Goal: Information Seeking & Learning: Learn about a topic

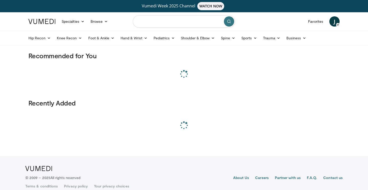
click at [161, 23] on input "Search topics, interventions" at bounding box center [184, 21] width 102 height 12
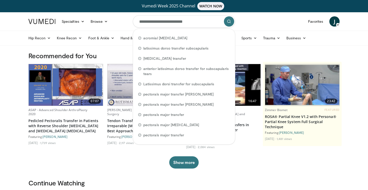
type input "**********"
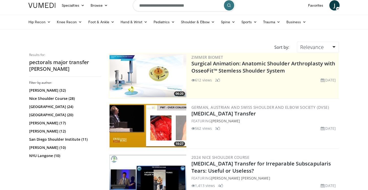
scroll to position [16, 0]
click at [213, 113] on link "[MEDICAL_DATA] Transfer" at bounding box center [223, 113] width 64 height 7
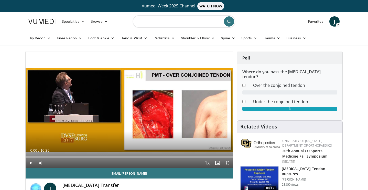
click at [155, 25] on input "Search topics, interventions" at bounding box center [184, 21] width 102 height 12
type input "**********"
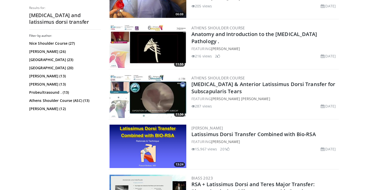
scroll to position [416, 0]
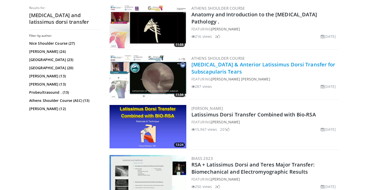
click at [251, 65] on link "Pectoralis Major & Anterior Latissimus Dorsi Transfer for Subscapularis Tears" at bounding box center [263, 68] width 144 height 14
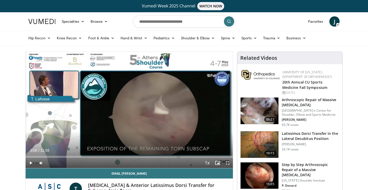
click at [31, 163] on span "Video Player" at bounding box center [31, 163] width 10 height 10
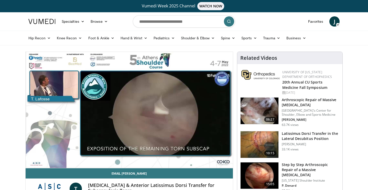
click at [107, 148] on div "10 seconds Tap to unmute" at bounding box center [129, 110] width 207 height 116
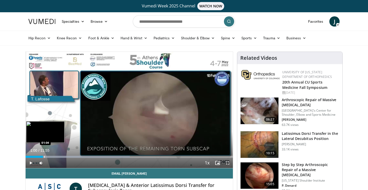
click at [44, 156] on div "Progress Bar" at bounding box center [44, 157] width 1 height 2
click at [46, 156] on div "Progress Bar" at bounding box center [46, 157] width 1 height 2
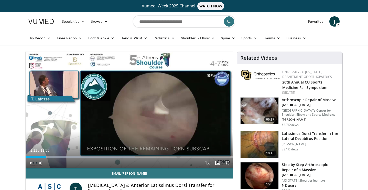
click at [28, 162] on span "Video Player" at bounding box center [31, 163] width 10 height 10
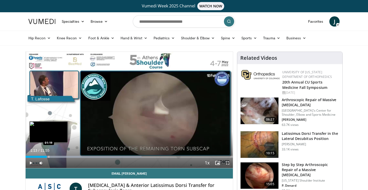
click at [49, 156] on div "Progress Bar" at bounding box center [49, 157] width 1 height 2
click at [43, 156] on div "01:24" at bounding box center [38, 157] width 24 height 2
click at [48, 157] on div "Progress Bar" at bounding box center [48, 157] width 1 height 2
click at [50, 158] on div "Progress Bar" at bounding box center [50, 157] width 1 height 2
click at [54, 157] on div "10 seconds Tap to unmute" at bounding box center [129, 110] width 207 height 116
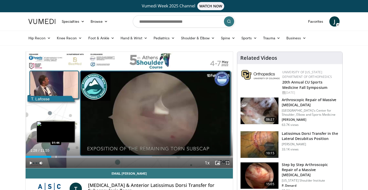
click at [56, 157] on div "Progress Bar" at bounding box center [56, 157] width 1 height 2
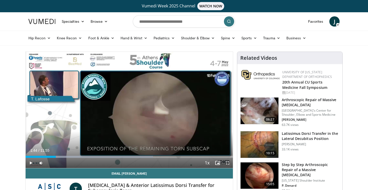
click at [30, 164] on span "Video Player" at bounding box center [31, 163] width 10 height 10
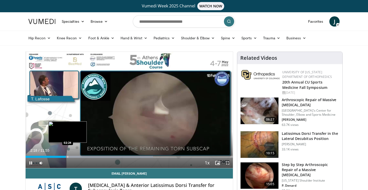
click at [67, 157] on div "Progress Bar" at bounding box center [67, 157] width 1 height 2
click at [70, 157] on div "Progress Bar" at bounding box center [70, 157] width 1 height 2
click at [67, 156] on div "Progress Bar" at bounding box center [67, 157] width 1 height 2
click at [66, 156] on div "Progress Bar" at bounding box center [66, 157] width 1 height 2
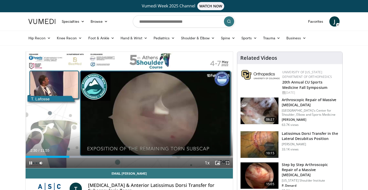
click at [33, 160] on span "Video Player" at bounding box center [31, 163] width 10 height 10
click at [32, 161] on span "Video Player" at bounding box center [31, 163] width 10 height 10
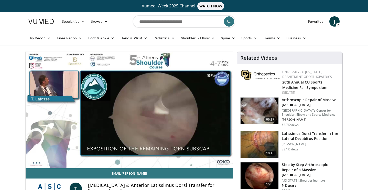
click at [88, 157] on div "10 seconds Tap to unmute" at bounding box center [129, 110] width 207 height 116
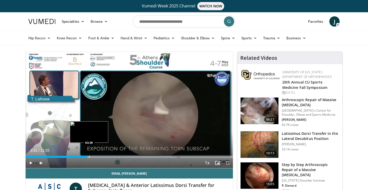
click at [89, 157] on div "Progress Bar" at bounding box center [89, 157] width 1 height 2
click at [31, 163] on span "Video Player" at bounding box center [31, 163] width 10 height 10
click at [93, 157] on div "Progress Bar" at bounding box center [93, 157] width 1 height 2
click at [95, 157] on div "Progress Bar" at bounding box center [95, 157] width 1 height 2
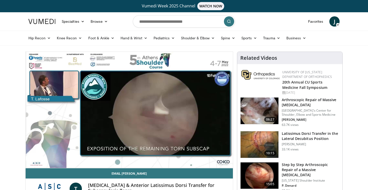
click at [98, 157] on div "10 seconds Tap to unmute" at bounding box center [129, 110] width 207 height 116
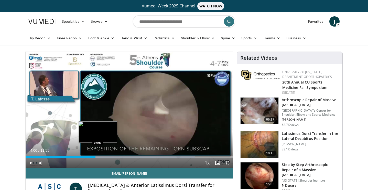
click at [98, 157] on div "Progress Bar" at bounding box center [98, 157] width 1 height 2
click at [30, 162] on span "Video Player" at bounding box center [31, 163] width 10 height 10
click at [104, 157] on div "Progress Bar" at bounding box center [104, 157] width 1 height 2
click at [29, 162] on span "Video Player" at bounding box center [31, 163] width 10 height 10
click at [30, 161] on span "Video Player" at bounding box center [31, 163] width 10 height 10
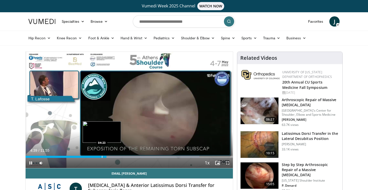
click at [102, 156] on div "Progress Bar" at bounding box center [102, 157] width 1 height 2
click at [30, 161] on span "Video Player" at bounding box center [31, 163] width 10 height 10
click at [110, 157] on div "Progress Bar" at bounding box center [109, 157] width 1 height 2
click at [112, 157] on div "Progress Bar" at bounding box center [111, 157] width 1 height 2
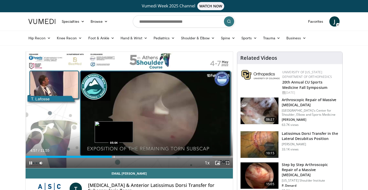
click at [114, 157] on div "Progress Bar" at bounding box center [114, 157] width 1 height 2
click at [112, 156] on div "Progress Bar" at bounding box center [112, 157] width 1 height 2
click at [30, 163] on span "Video Player" at bounding box center [31, 163] width 10 height 10
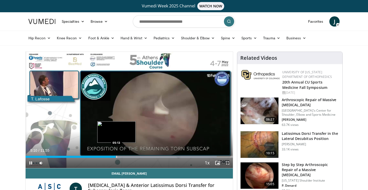
click at [116, 156] on div "Progress Bar" at bounding box center [116, 157] width 1 height 2
click at [119, 156] on div "Progress Bar" at bounding box center [119, 157] width 1 height 2
click at [122, 156] on div "Progress Bar" at bounding box center [122, 157] width 1 height 2
click at [119, 156] on div "Progress Bar" at bounding box center [119, 157] width 1 height 2
click at [123, 156] on div "Progress Bar" at bounding box center [123, 157] width 1 height 2
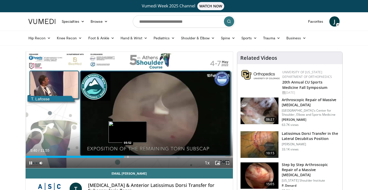
click at [128, 156] on div "Progress Bar" at bounding box center [128, 157] width 1 height 2
click at [133, 156] on div "Progress Bar" at bounding box center [133, 157] width 1 height 2
click at [136, 156] on div "Progress Bar" at bounding box center [136, 157] width 1 height 2
click at [141, 156] on div "Progress Bar" at bounding box center [141, 157] width 1 height 2
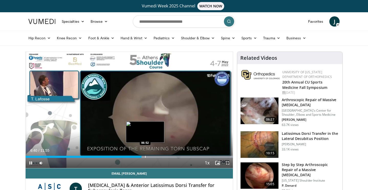
click at [145, 157] on div "Progress Bar" at bounding box center [145, 157] width 1 height 2
click at [148, 157] on div "Progress Bar" at bounding box center [148, 157] width 1 height 2
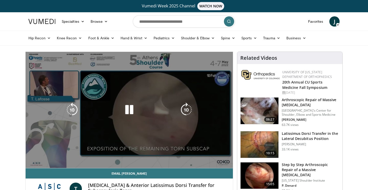
click at [152, 166] on div "Progress Bar" at bounding box center [178, 167] width 108 height 2
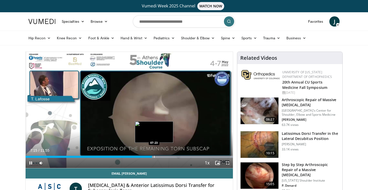
click at [154, 157] on div "Progress Bar" at bounding box center [154, 157] width 1 height 2
click at [158, 157] on div "Progress Bar" at bounding box center [158, 157] width 1 height 2
click at [162, 157] on div "Progress Bar" at bounding box center [161, 157] width 1 height 2
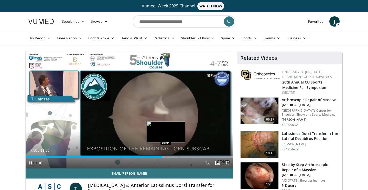
click at [166, 157] on div "Progress Bar" at bounding box center [166, 157] width 1 height 2
click at [169, 157] on div "Progress Bar" at bounding box center [169, 157] width 1 height 2
click at [174, 157] on div "Progress Bar" at bounding box center [174, 157] width 1 height 2
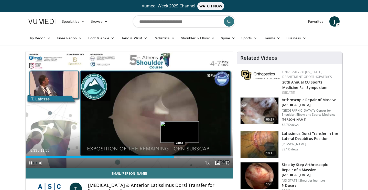
click at [179, 157] on div "Progress Bar" at bounding box center [179, 157] width 1 height 2
click at [183, 157] on div "Progress Bar" at bounding box center [183, 157] width 1 height 2
click at [185, 157] on div "Progress Bar" at bounding box center [185, 157] width 1 height 2
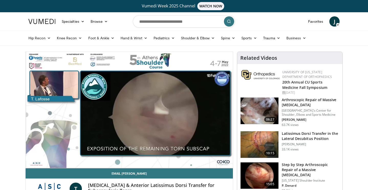
click at [188, 157] on div "10 seconds Tap to unmute" at bounding box center [129, 110] width 207 height 116
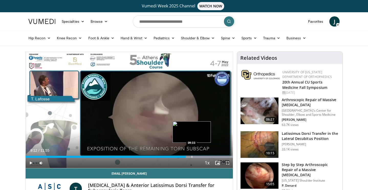
click at [191, 157] on div "Progress Bar" at bounding box center [191, 157] width 1 height 2
click at [195, 158] on div "Progress Bar" at bounding box center [195, 157] width 1 height 2
click at [199, 158] on div "Progress Bar" at bounding box center [199, 157] width 1 height 2
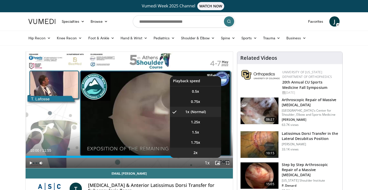
click at [203, 158] on li "2x" at bounding box center [195, 153] width 51 height 10
click at [195, 109] on li "1x" at bounding box center [195, 112] width 51 height 10
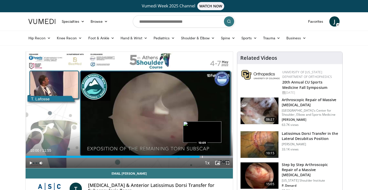
click at [202, 157] on div "Progress Bar" at bounding box center [202, 157] width 1 height 2
click at [29, 162] on span "Video Player" at bounding box center [31, 163] width 10 height 10
click at [204, 156] on div "Progress Bar" at bounding box center [204, 157] width 1 height 2
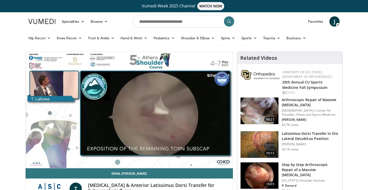
click at [207, 156] on div "10 seconds Tap to unmute" at bounding box center [129, 110] width 207 height 116
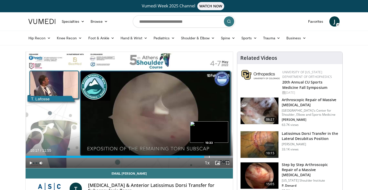
click at [209, 156] on div "Progress Bar" at bounding box center [209, 157] width 1 height 2
click at [213, 156] on div "Progress Bar" at bounding box center [213, 157] width 1 height 2
click at [218, 156] on div "Progress Bar" at bounding box center [218, 157] width 1 height 2
click at [222, 156] on div "Progress Bar" at bounding box center [222, 157] width 1 height 2
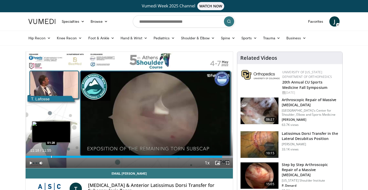
click at [51, 155] on div "Loaded : 99.99% 11:18 01:28" at bounding box center [129, 155] width 207 height 5
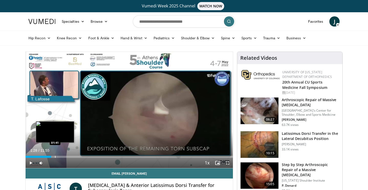
click at [55, 157] on div "Progress Bar" at bounding box center [55, 157] width 1 height 2
click at [60, 157] on div "Progress Bar" at bounding box center [56, 157] width 15 height 2
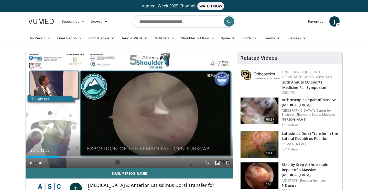
click at [66, 157] on div "Progress Bar" at bounding box center [66, 157] width 1 height 2
click at [30, 162] on span "Video Player" at bounding box center [31, 163] width 10 height 10
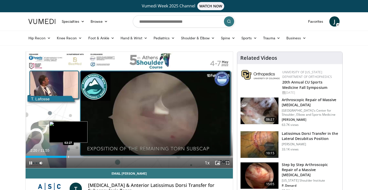
click at [68, 157] on div "Progress Bar" at bounding box center [68, 157] width 1 height 2
click at [70, 157] on div "Progress Bar" at bounding box center [70, 157] width 1 height 2
click at [74, 157] on div "Progress Bar" at bounding box center [74, 157] width 1 height 2
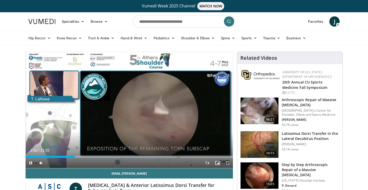
click at [31, 163] on span "Video Player" at bounding box center [31, 163] width 10 height 10
click at [31, 161] on span "Video Player" at bounding box center [31, 163] width 10 height 10
click at [219, 156] on div "Progress Bar" at bounding box center [219, 157] width 1 height 2
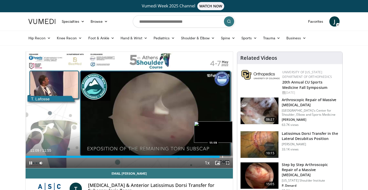
click at [222, 157] on div "Progress Bar" at bounding box center [222, 157] width 1 height 2
click at [32, 162] on span "Video Player" at bounding box center [31, 163] width 10 height 10
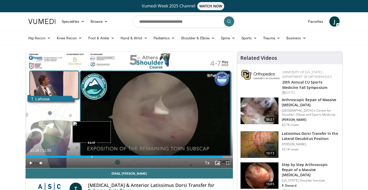
click at [91, 156] on div "Progress Bar" at bounding box center [91, 157] width 1 height 2
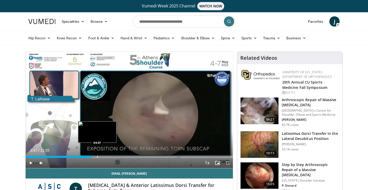
click at [97, 156] on div "Progress Bar" at bounding box center [97, 157] width 1 height 2
click at [100, 156] on div "Progress Bar" at bounding box center [100, 157] width 1 height 2
click at [103, 157] on div "Progress Bar" at bounding box center [103, 157] width 1 height 2
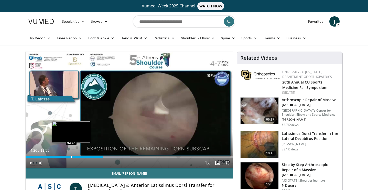
click at [71, 156] on div "04:26" at bounding box center [64, 157] width 77 height 2
click at [74, 156] on div "Progress Bar" at bounding box center [74, 157] width 1 height 2
